Goal: Task Accomplishment & Management: Complete application form

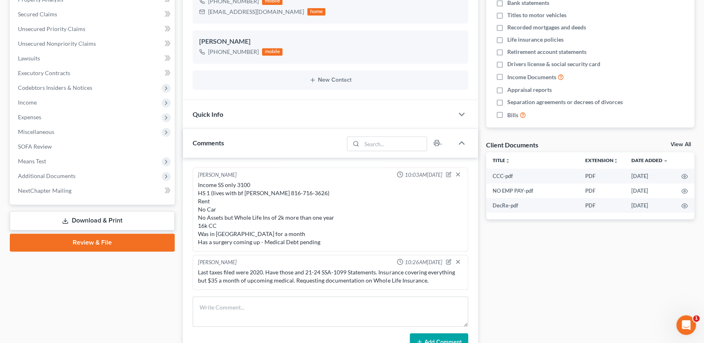
scroll to position [167, 0]
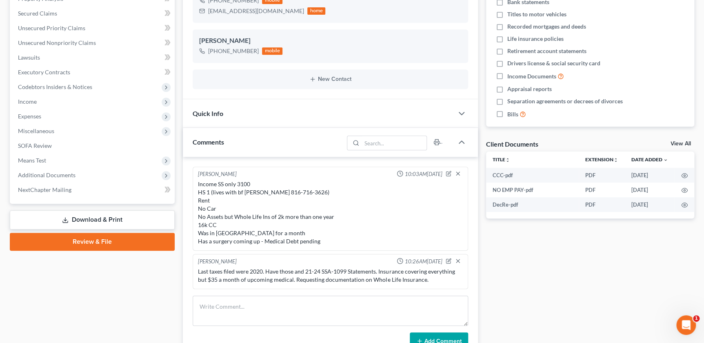
click at [78, 240] on link "Review & File" at bounding box center [92, 242] width 165 height 18
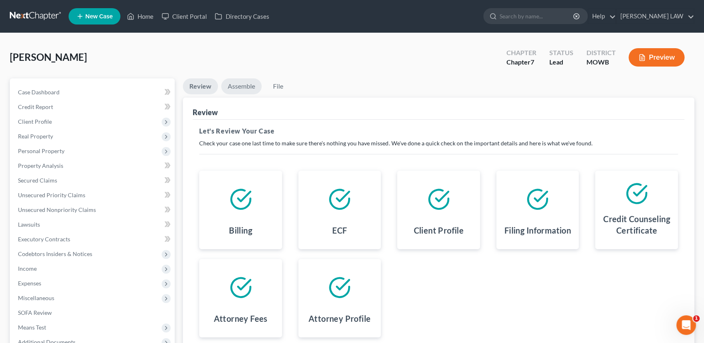
click at [243, 87] on link "Assemble" at bounding box center [241, 86] width 40 height 16
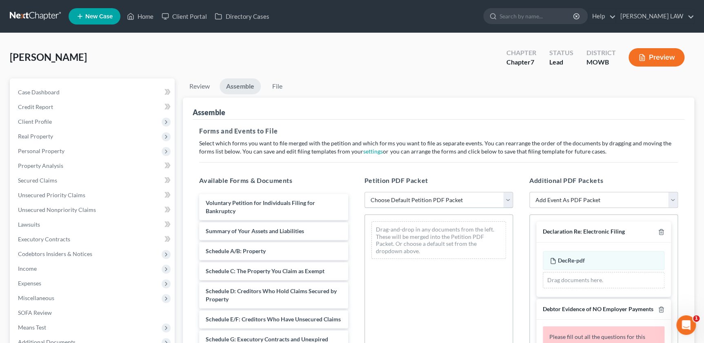
click at [398, 200] on select "Choose Default Petition PDF Packet Complete Bankruptcy Petition (all forms and …" at bounding box center [439, 200] width 149 height 16
select select "0"
click at [365, 192] on select "Choose Default Petition PDF Packet Complete Bankruptcy Petition (all forms and …" at bounding box center [439, 200] width 149 height 16
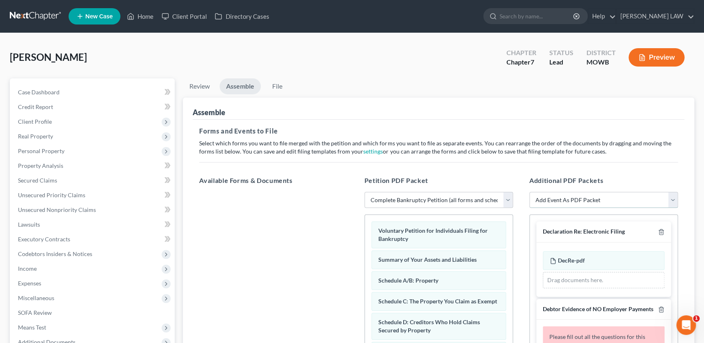
drag, startPoint x: 604, startPoint y: 201, endPoint x: 602, endPoint y: 205, distance: 4.2
click at [604, 201] on select "Add Event As PDF Packet Affidavit re: NO Tax Returns Amended Matrix Adding Cred…" at bounding box center [604, 200] width 149 height 16
select select "6"
click at [530, 192] on select "Add Event As PDF Packet Affidavit re: NO Tax Returns Amended Matrix Adding Cred…" at bounding box center [604, 200] width 149 height 16
select select
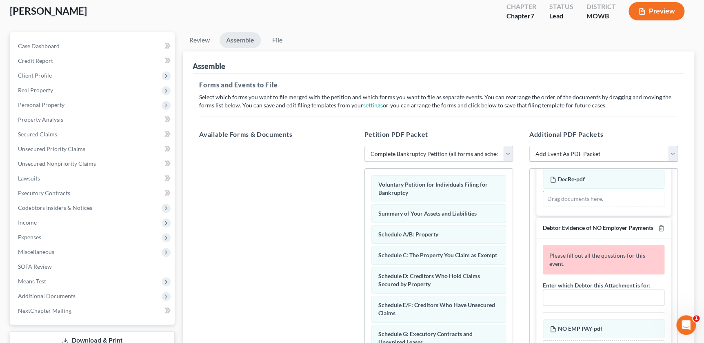
scroll to position [169, 0]
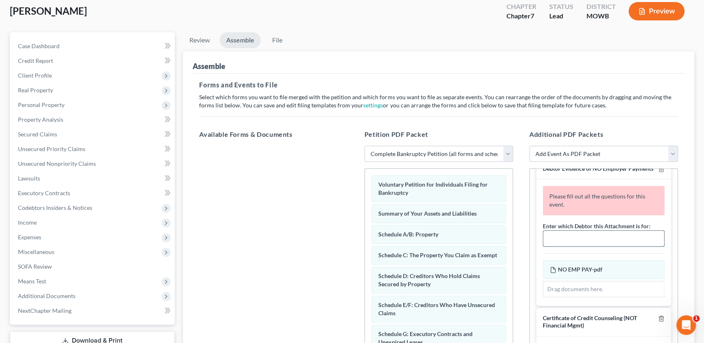
click at [564, 245] on input "text" at bounding box center [603, 239] width 121 height 16
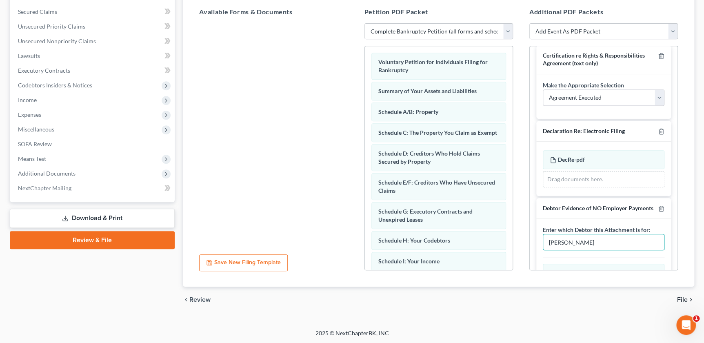
scroll to position [0, 0]
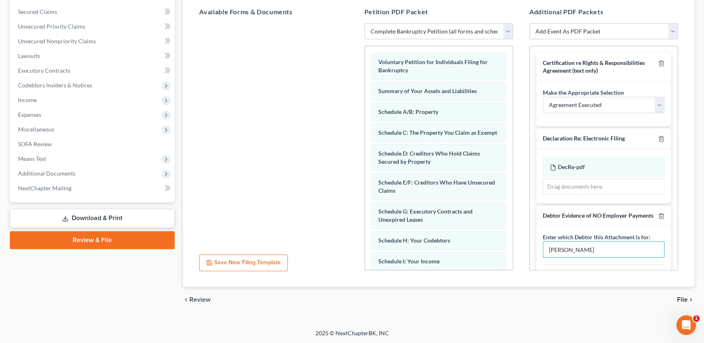
type input "[PERSON_NAME]"
click at [680, 298] on span "File" at bounding box center [682, 299] width 11 height 7
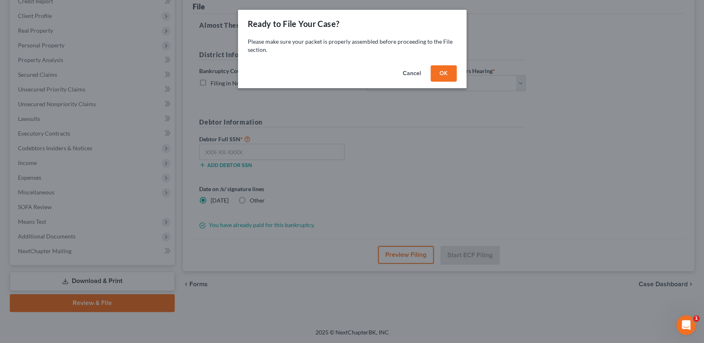
scroll to position [105, 0]
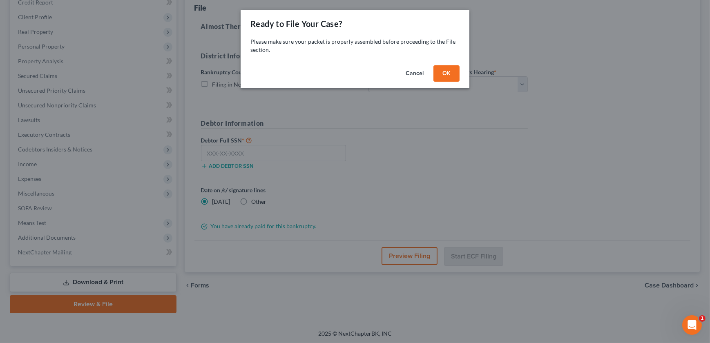
click at [444, 68] on button "OK" at bounding box center [446, 73] width 26 height 16
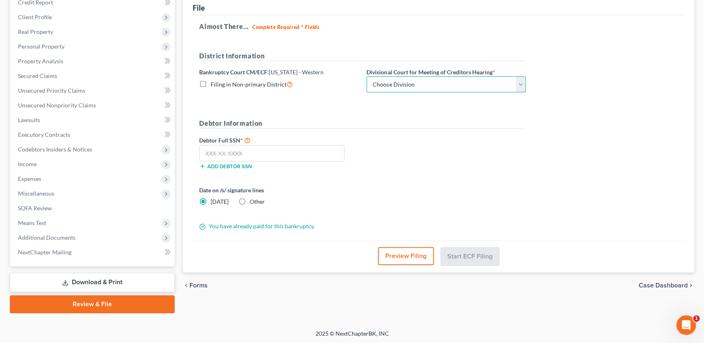
drag, startPoint x: 449, startPoint y: 82, endPoint x: 437, endPoint y: 87, distance: 13.0
click at [449, 83] on select "Choose Division Central Southern Southwestern St. [PERSON_NAME]" at bounding box center [446, 84] width 159 height 16
select select "4"
click at [367, 76] on select "Choose Division Central Southern Southwestern St. [PERSON_NAME]" at bounding box center [446, 84] width 159 height 16
click at [219, 157] on input "text" at bounding box center [271, 153] width 145 height 16
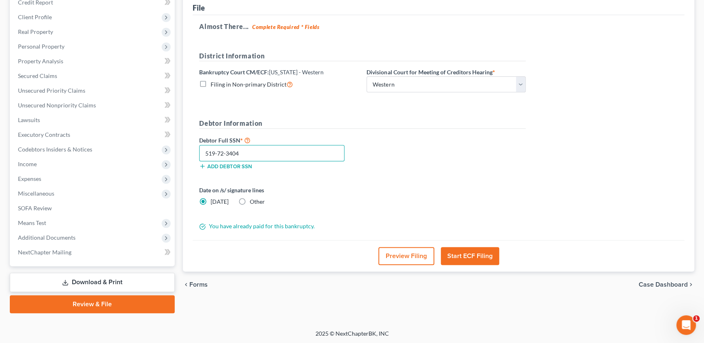
type input "519-72-3404"
click at [458, 250] on button "Start ECF Filing" at bounding box center [470, 256] width 58 height 18
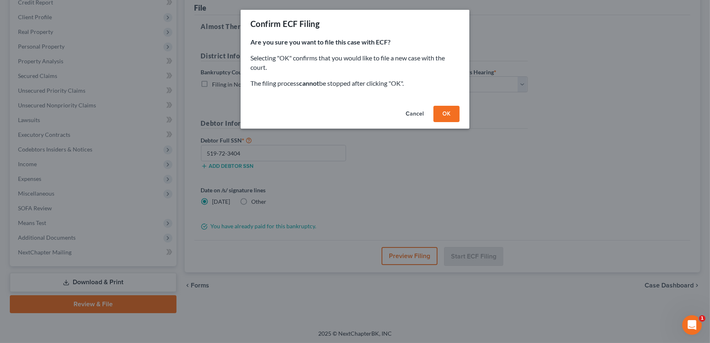
click at [443, 111] on button "OK" at bounding box center [446, 114] width 26 height 16
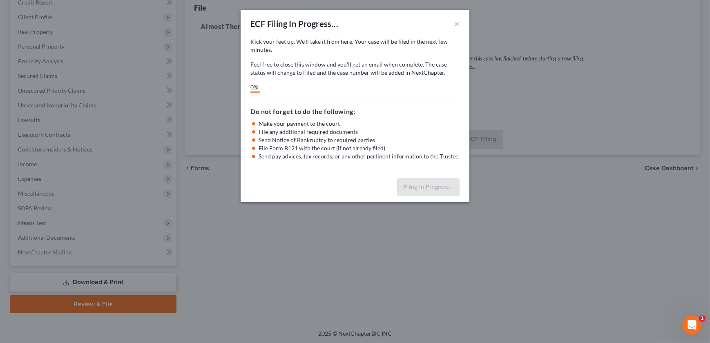
click at [410, 136] on li "Send Notice of Bankruptcy to required parties" at bounding box center [358, 140] width 201 height 8
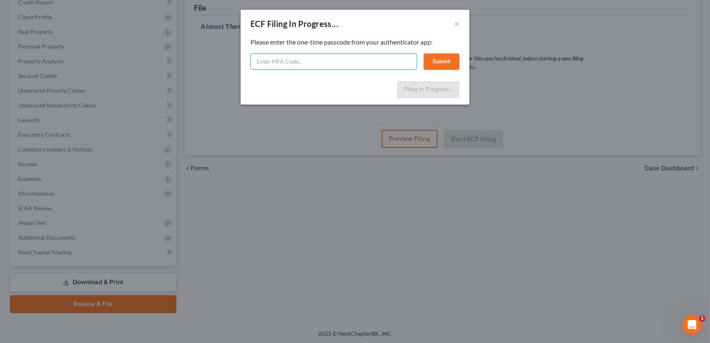
click at [326, 60] on input "text" at bounding box center [333, 61] width 167 height 16
type input "216118"
click at [440, 56] on button "Submit" at bounding box center [441, 61] width 36 height 16
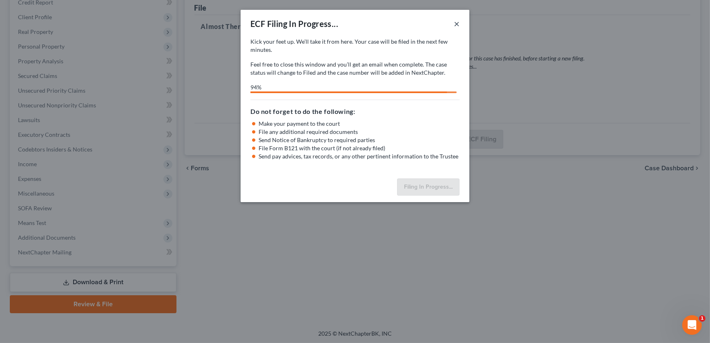
click at [458, 25] on button "×" at bounding box center [457, 24] width 6 height 10
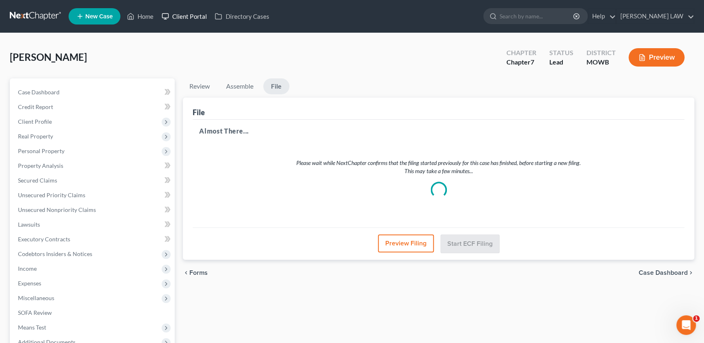
scroll to position [9, 0]
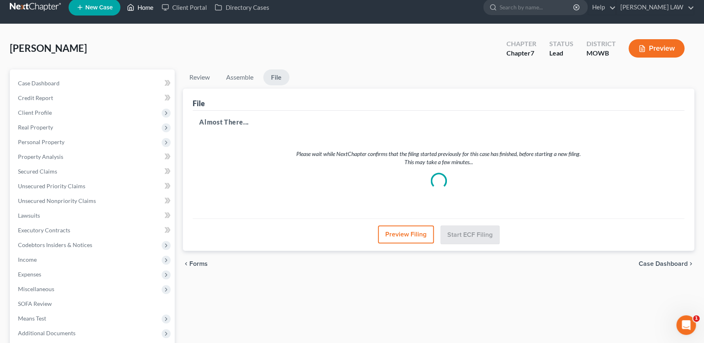
select select "4"
